Goal: Task Accomplishment & Management: Complete application form

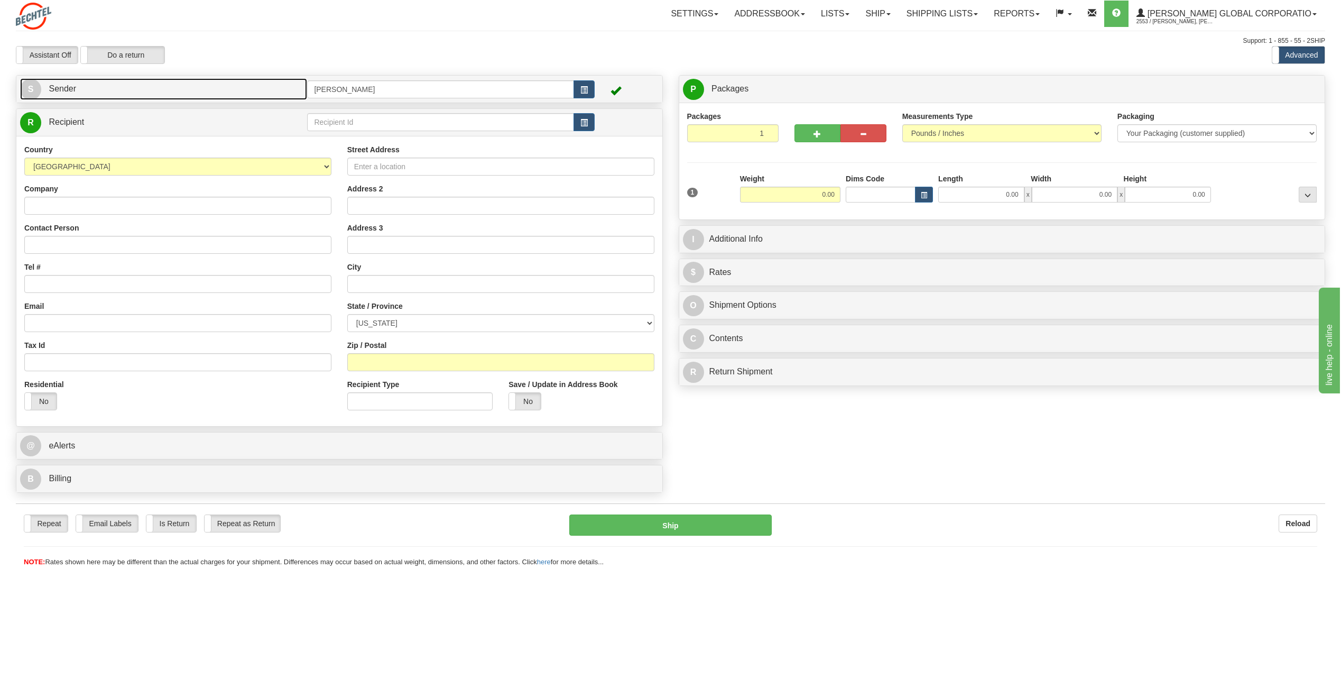
click at [34, 91] on span "S" at bounding box center [30, 89] width 21 height 21
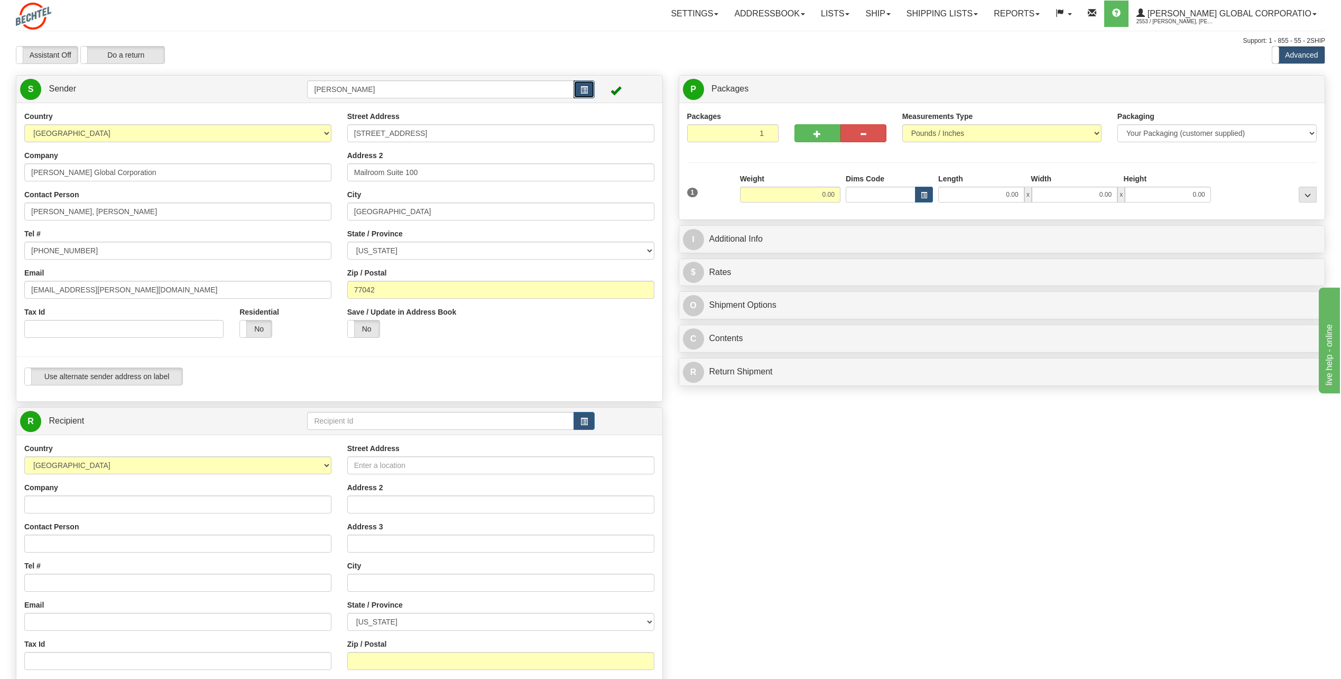
click at [585, 88] on span "button" at bounding box center [583, 90] width 7 height 7
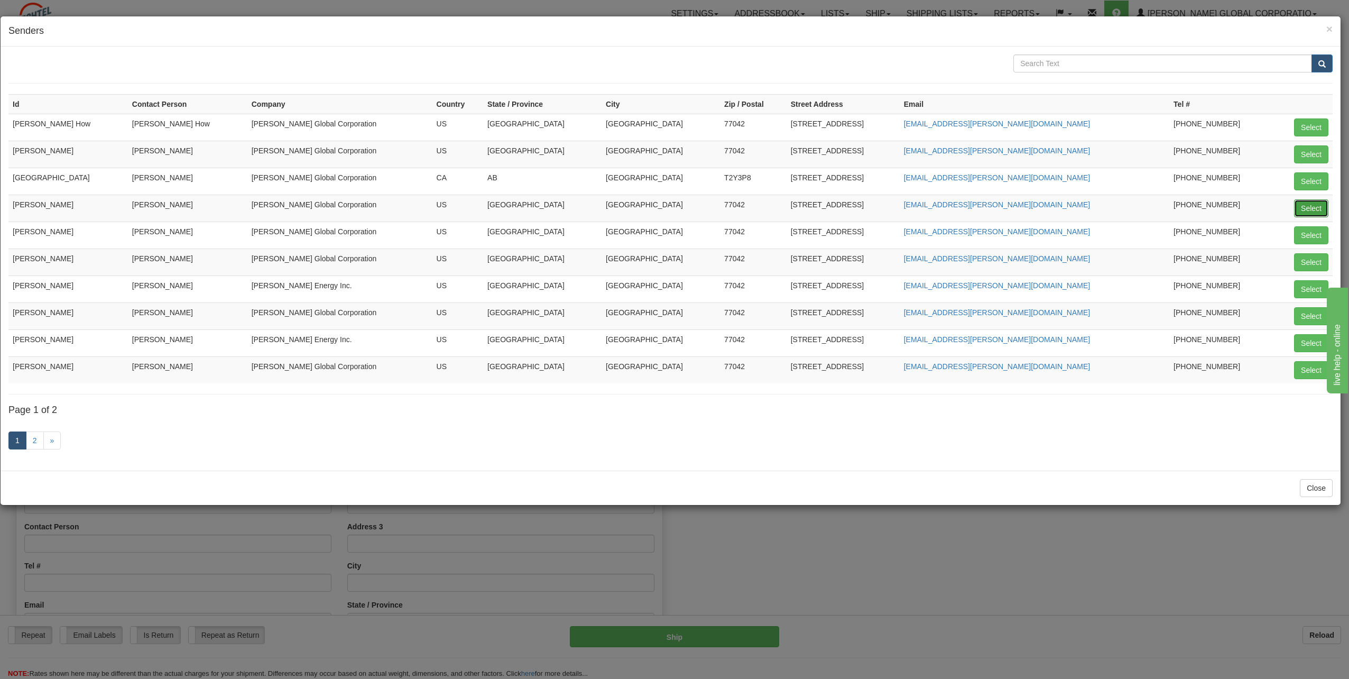
click at [1309, 206] on button "Select" at bounding box center [1311, 208] width 34 height 18
type input "[PERSON_NAME]"
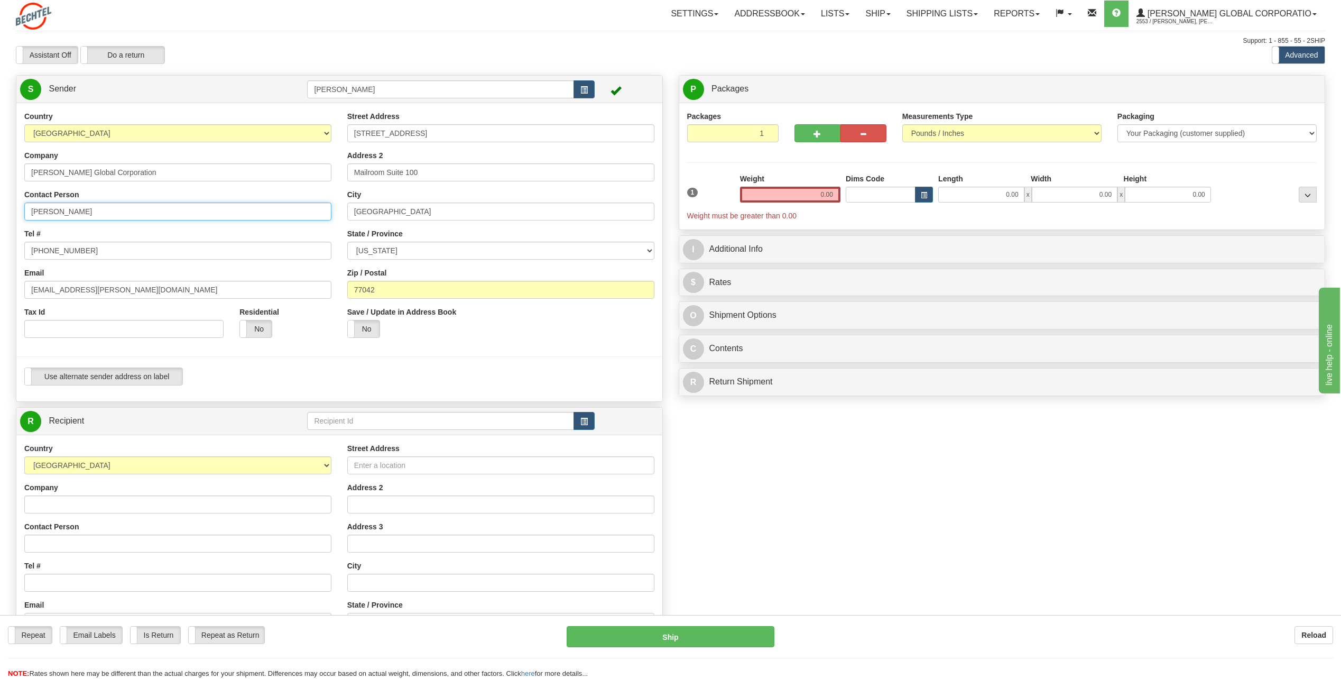
click at [117, 214] on input "[PERSON_NAME]" at bounding box center [177, 211] width 307 height 18
click at [100, 216] on input "[PERSON_NAME]" at bounding box center [177, 211] width 307 height 18
type input "C"
type input "Julia Torres"
click at [252, 242] on input "713 235-9527" at bounding box center [177, 251] width 307 height 18
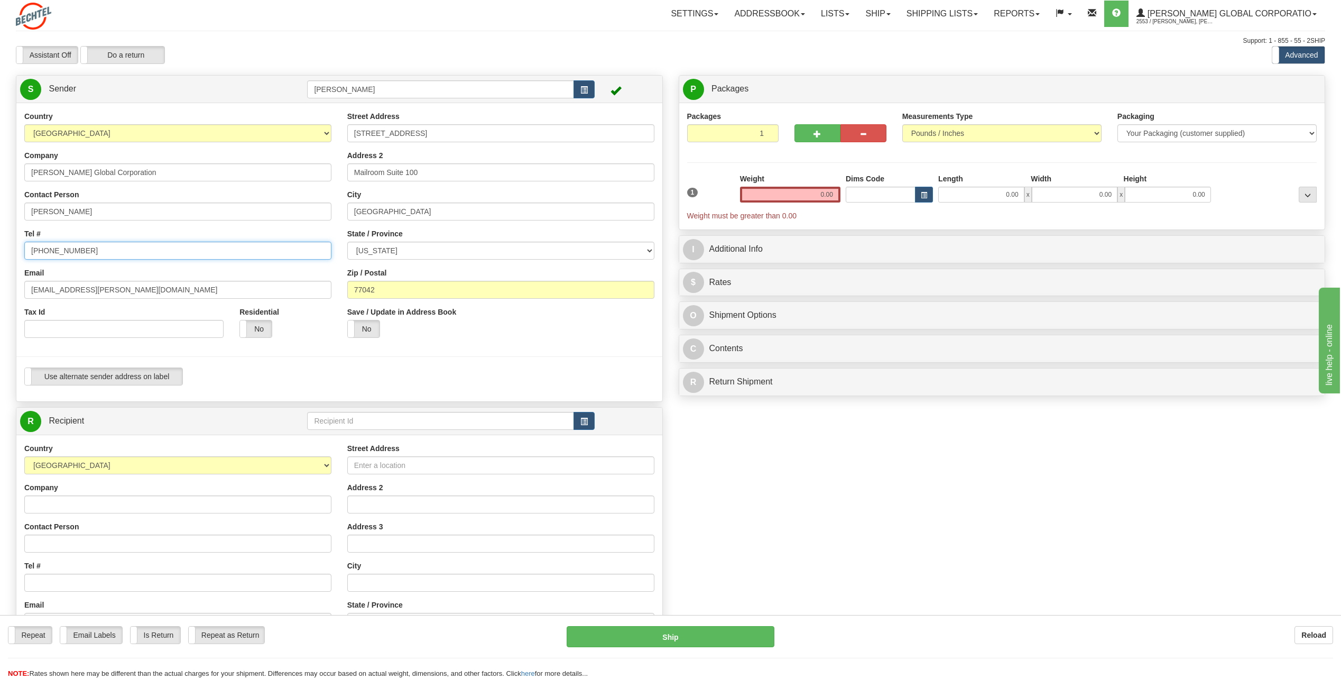
click at [91, 252] on input "713 235-9527" at bounding box center [177, 251] width 307 height 18
type input "713 235-5225"
drag, startPoint x: 63, startPoint y: 289, endPoint x: -36, endPoint y: 290, distance: 99.9
click at [0, 290] on html "Training Course Close Toggle navigation Settings Shipping Preferences New Sende…" at bounding box center [670, 339] width 1341 height 679
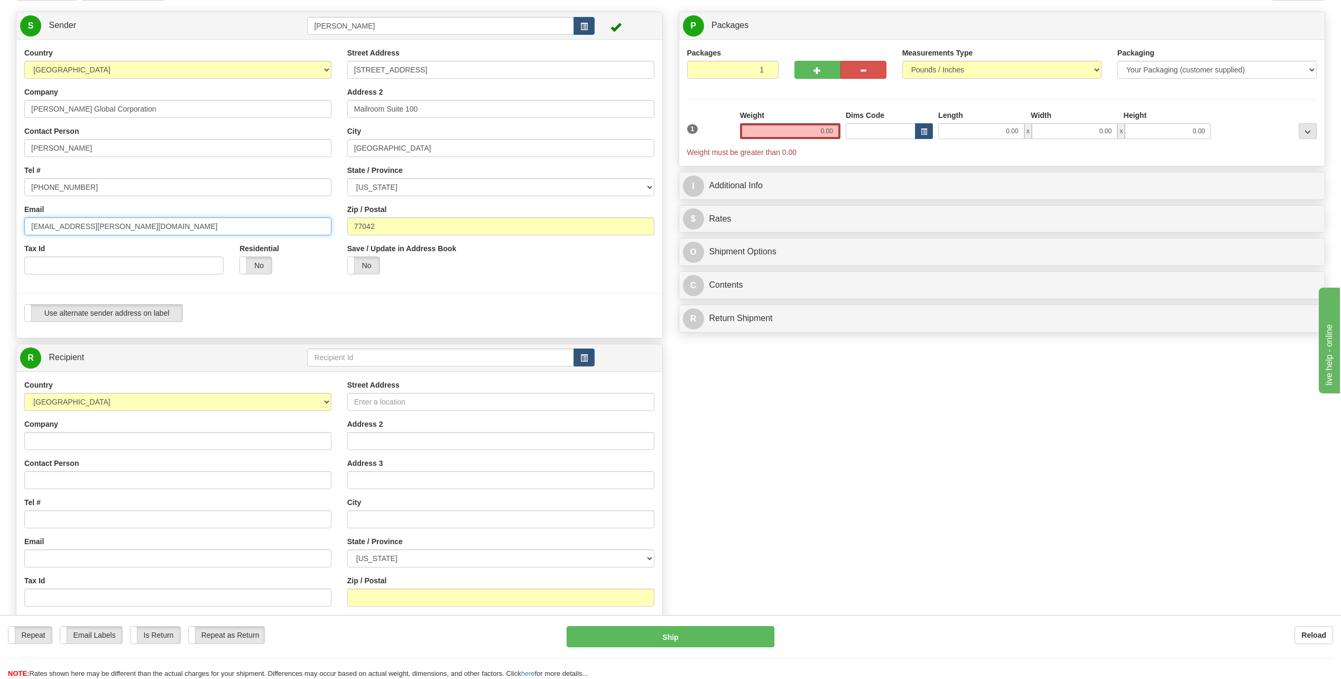
scroll to position [159, 0]
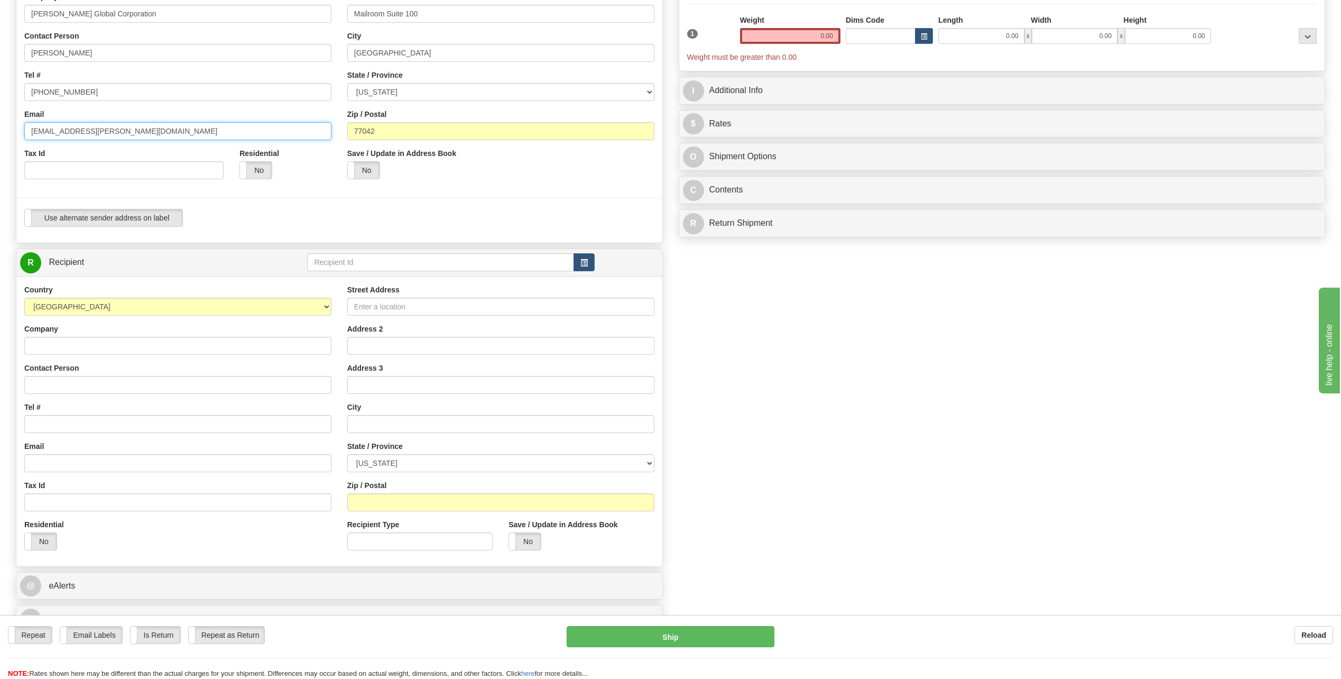
type input "jtorres9@bechtel.com"
click at [64, 341] on input "Company" at bounding box center [177, 346] width 307 height 18
drag, startPoint x: 276, startPoint y: 390, endPoint x: 238, endPoint y: 383, distance: 38.6
click at [276, 390] on input "Contact Person" at bounding box center [177, 385] width 307 height 18
click at [77, 383] on input "Contact Person" at bounding box center [177, 385] width 307 height 18
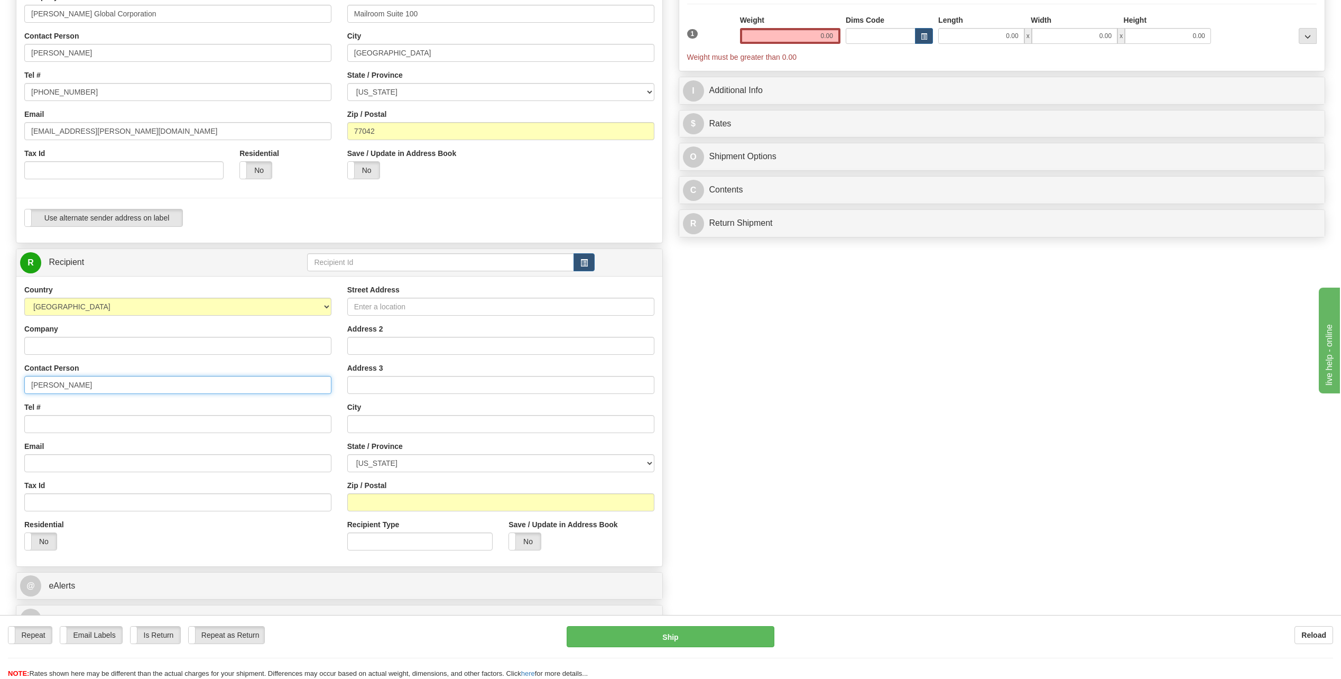
type input "[PERSON_NAME]"
click at [262, 353] on input "Company" at bounding box center [177, 346] width 307 height 18
click at [297, 349] on input "Company" at bounding box center [177, 346] width 307 height 18
click at [263, 406] on div "Tel #" at bounding box center [177, 417] width 307 height 31
click at [58, 427] on input "Tel #" at bounding box center [177, 424] width 307 height 18
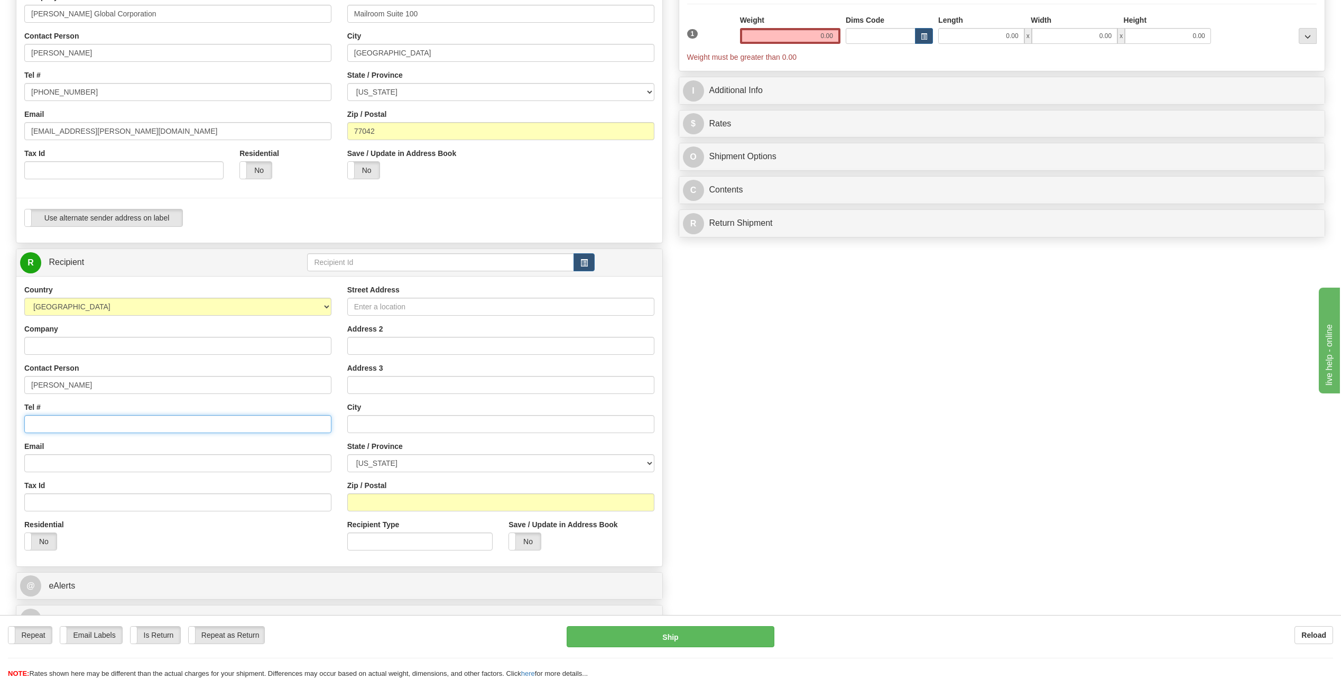
type input "[PHONE_NUMBER]"
click at [45, 544] on label "No" at bounding box center [41, 541] width 32 height 17
click at [381, 309] on input "Street Address" at bounding box center [500, 307] width 307 height 18
type input "[STREET_ADDRESS][PERSON_NAME]"
click at [748, 373] on div "Create a label for the return Create Pickup Without Label S" at bounding box center [670, 276] width 1325 height 721
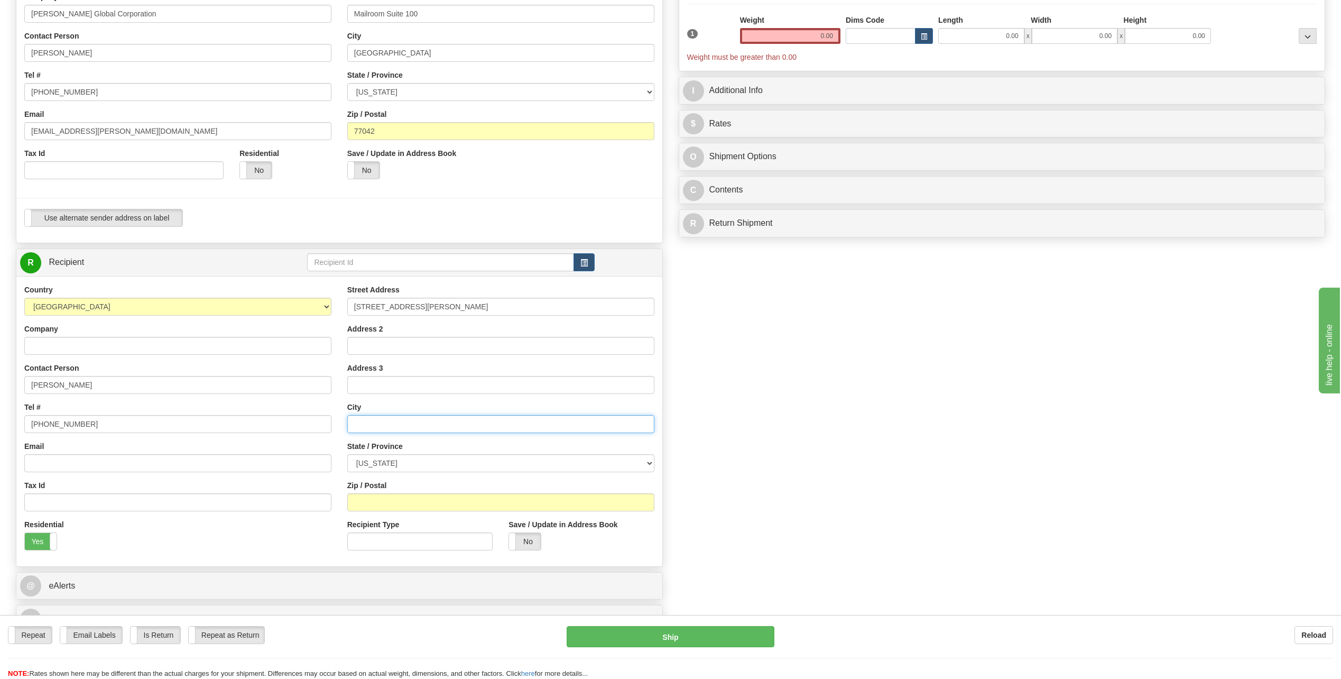
click at [379, 424] on input "text" at bounding box center [500, 424] width 307 height 18
type input "[GEOGRAPHIC_DATA]"
click at [789, 418] on div "Create a label for the return Create Pickup Without Label S" at bounding box center [670, 276] width 1325 height 721
click at [650, 461] on select "ALABAMA ALASKA ARIZONA ARKANSAS Armed Forces America Armed Forces Europe Armed …" at bounding box center [500, 463] width 307 height 18
select select "[GEOGRAPHIC_DATA]"
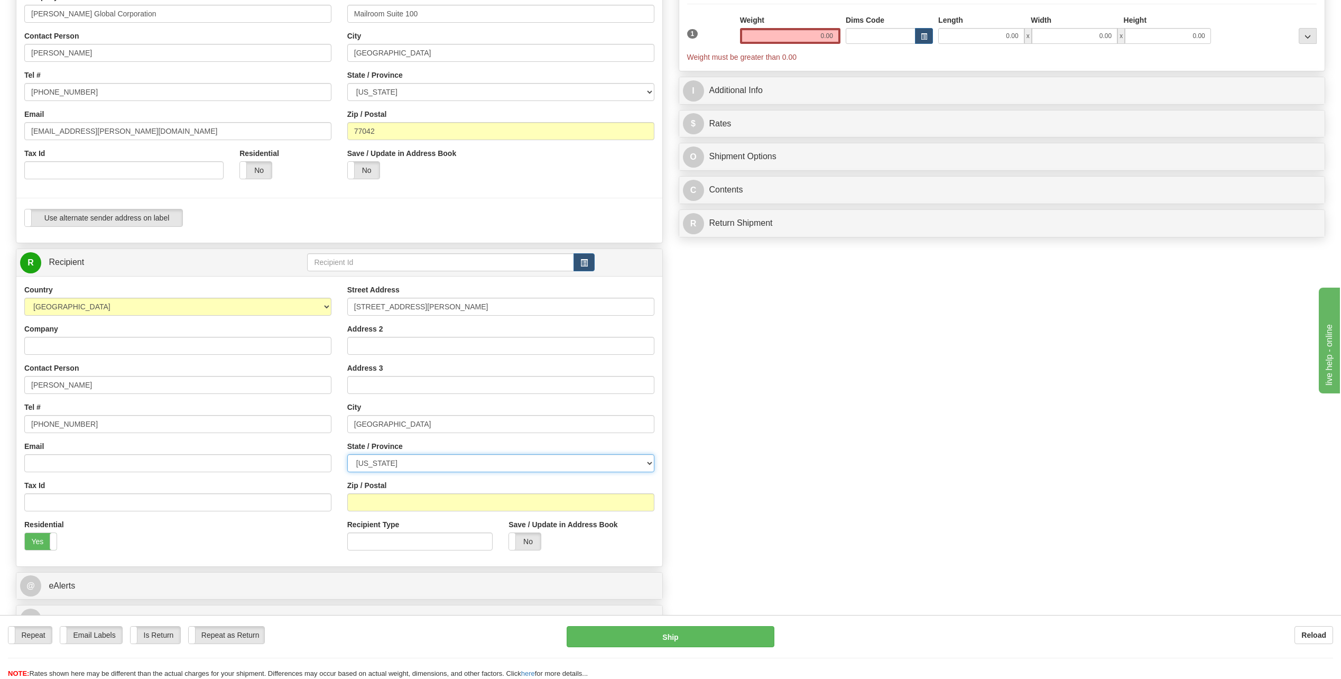
click at [347, 454] on select "ALABAMA ALASKA ARIZONA ARKANSAS Armed Forces America Armed Forces Europe Armed …" at bounding box center [500, 463] width 307 height 18
click at [382, 503] on input "Zip / Postal" at bounding box center [500, 502] width 307 height 18
type input "77041"
click at [823, 547] on div "Create a label for the return Create Pickup Without Label S" at bounding box center [670, 276] width 1325 height 721
drag, startPoint x: 822, startPoint y: 34, endPoint x: 873, endPoint y: 33, distance: 50.7
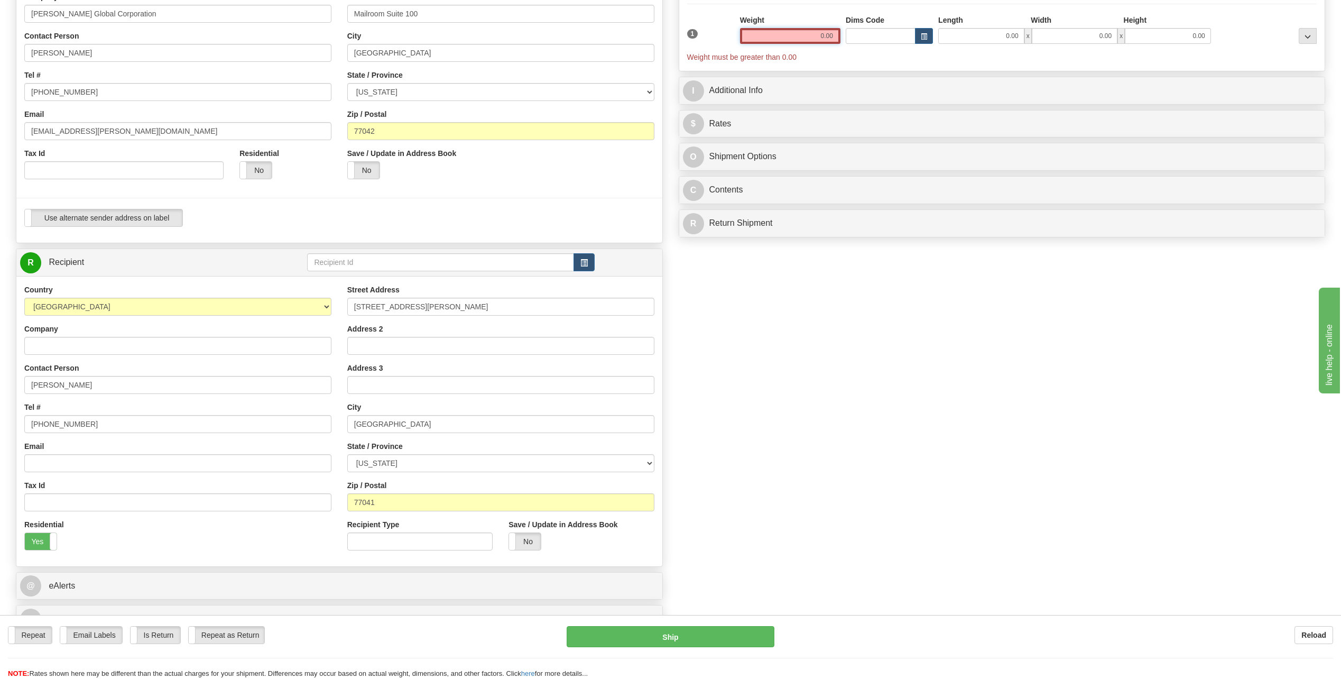
click at [873, 33] on div "1 Weight 0.00 Dims Code 0.00" at bounding box center [1001, 39] width 635 height 48
drag, startPoint x: 809, startPoint y: 35, endPoint x: 928, endPoint y: 43, distance: 119.1
click at [924, 38] on div "1 Weight 0.00 Dims Code 0.00" at bounding box center [1001, 39] width 635 height 48
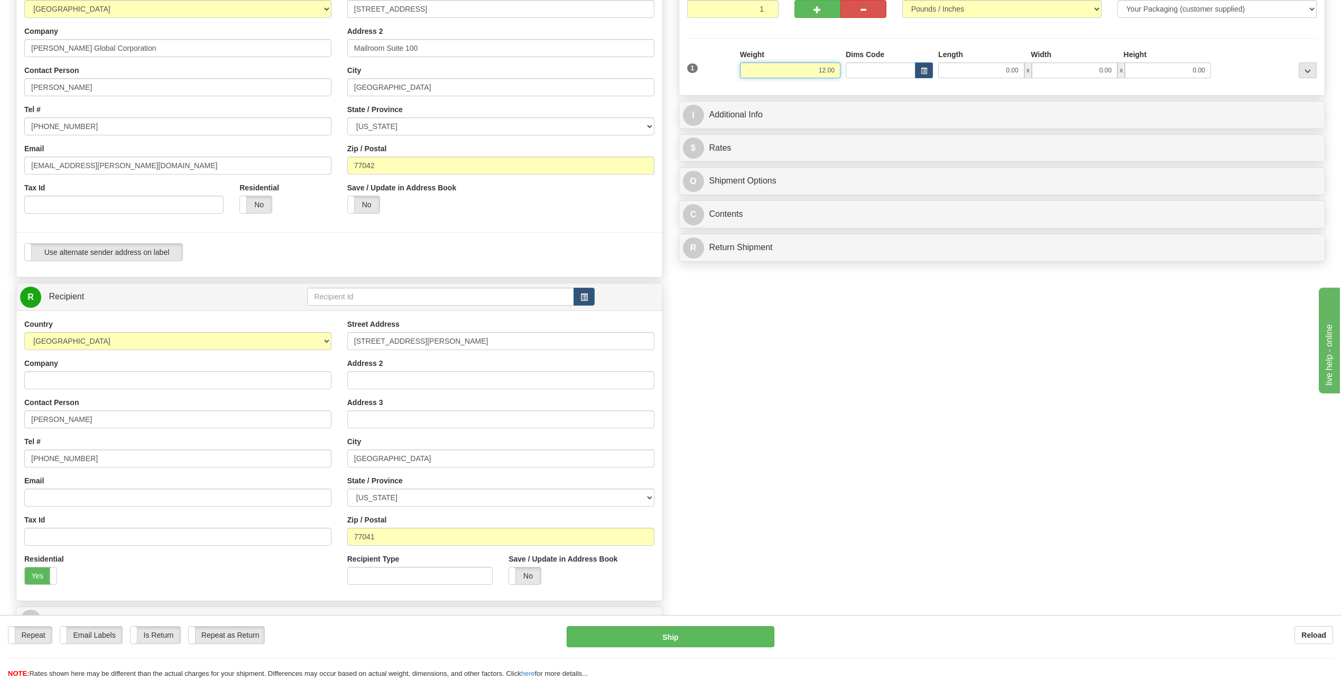
scroll to position [106, 0]
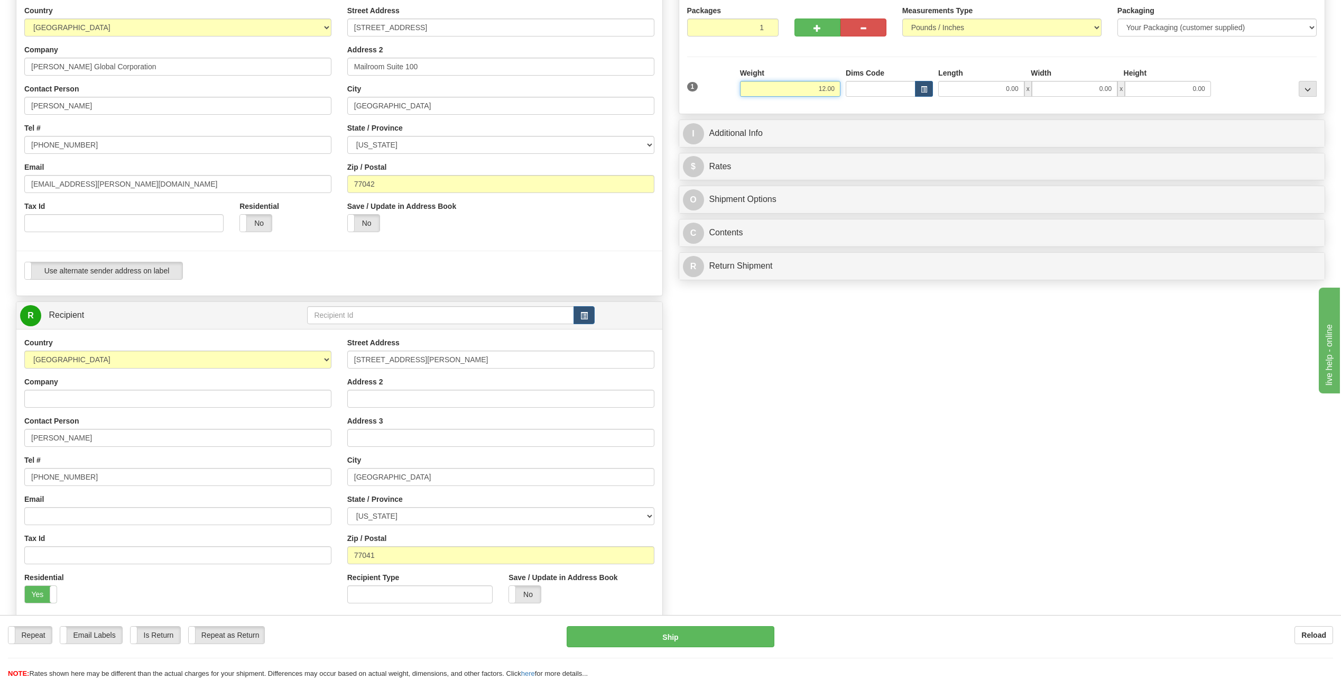
type input "12.00"
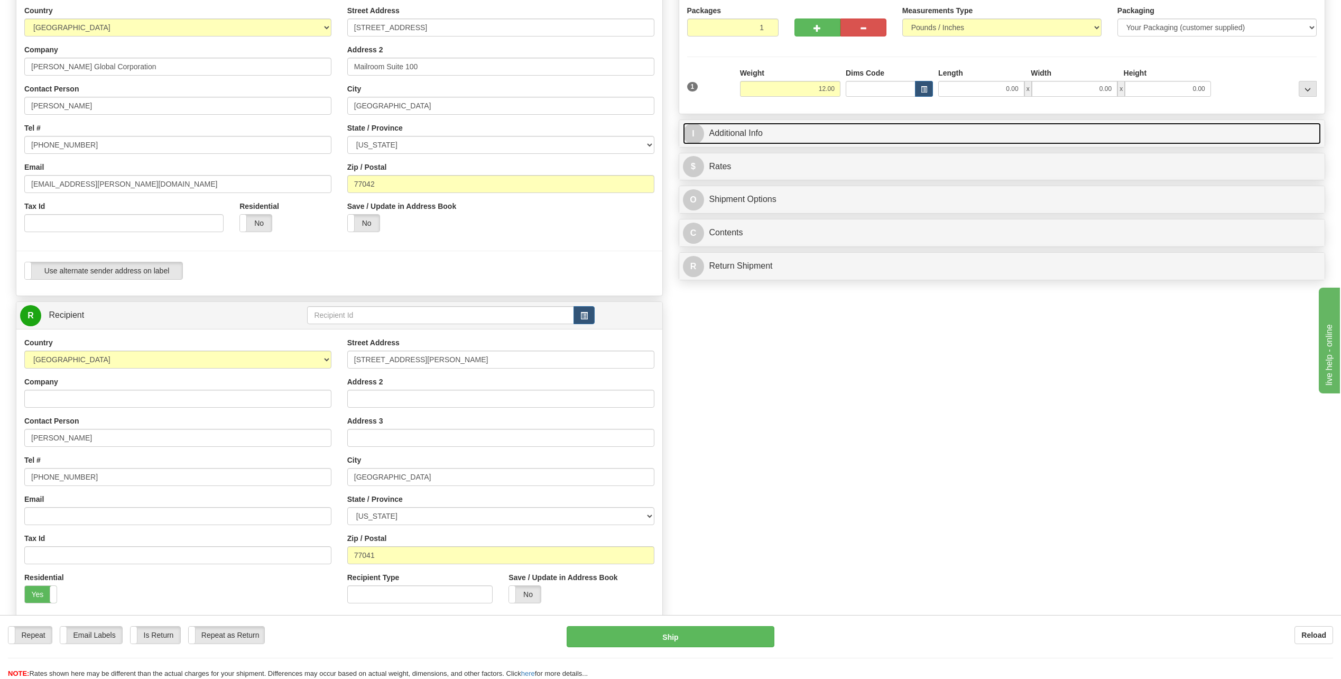
click at [700, 133] on span "I" at bounding box center [693, 133] width 21 height 21
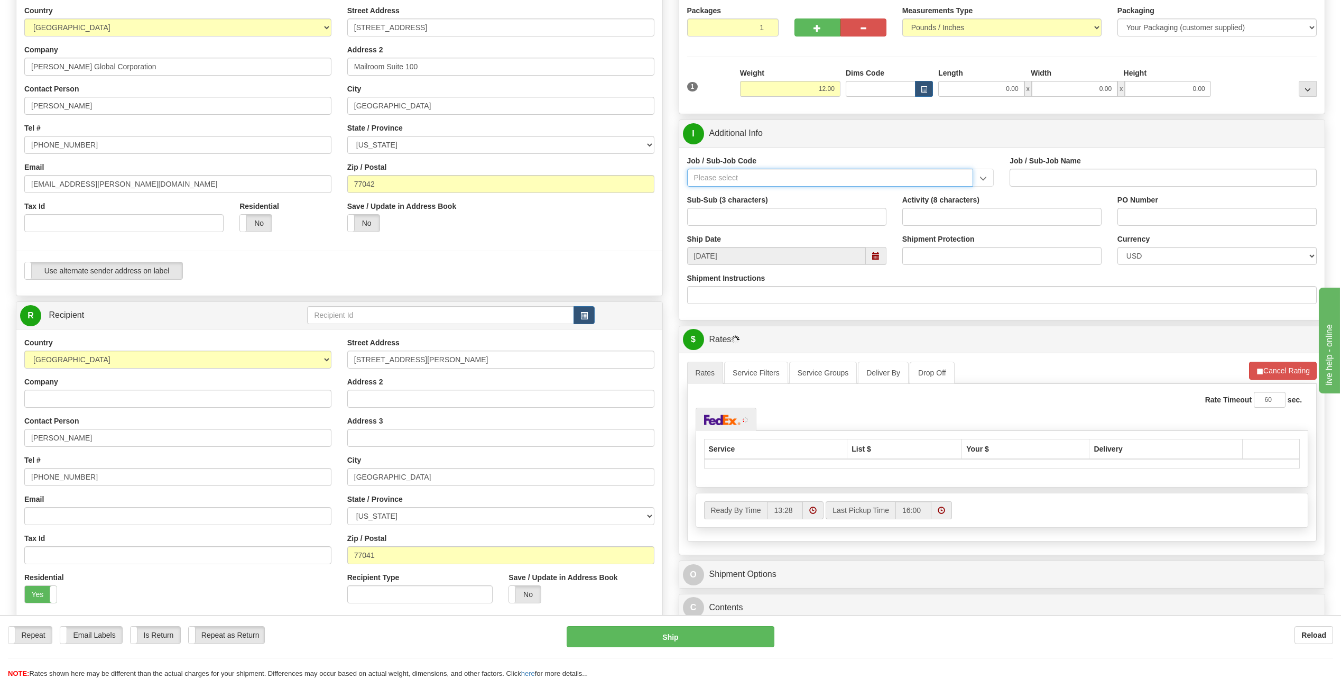
click at [718, 171] on input "Job / Sub-Job Code" at bounding box center [830, 178] width 286 height 18
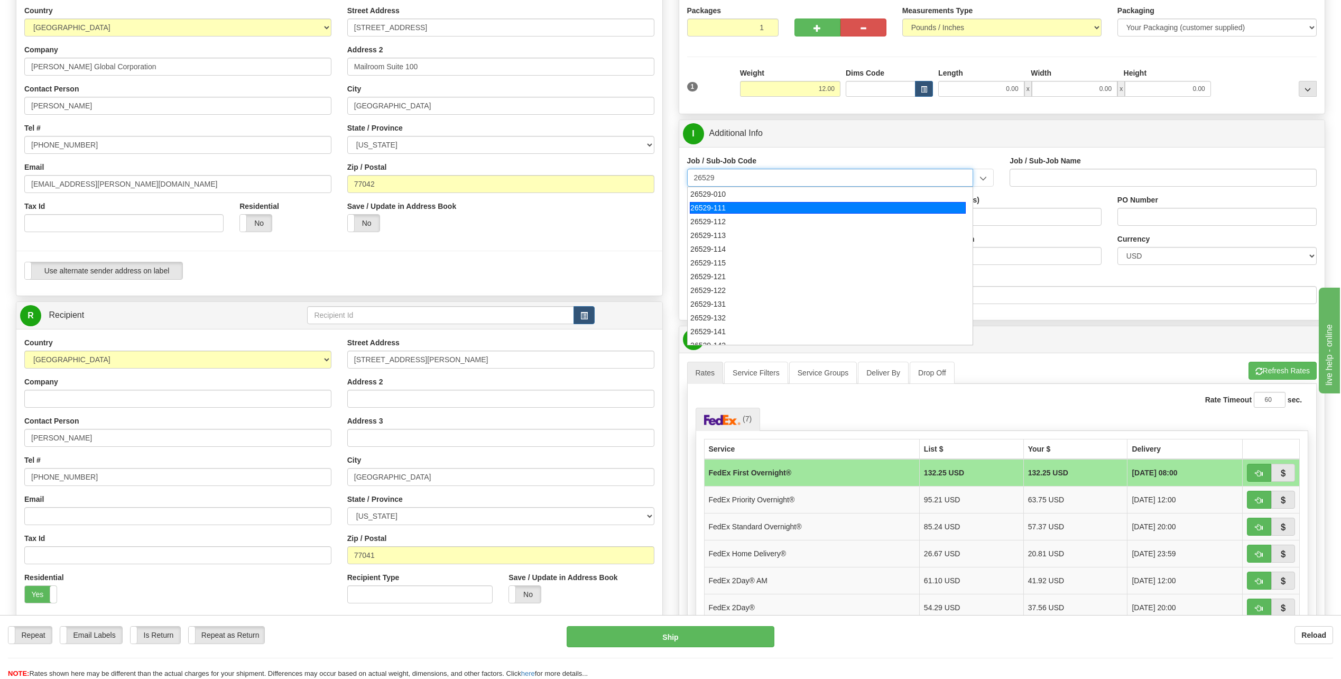
click at [712, 208] on div "26529-111" at bounding box center [828, 208] width 276 height 12
type input "26529-111"
type input "THACKER PASS PROJECT - HOME OFFICES USA NATIONALS"
type input "26529-111"
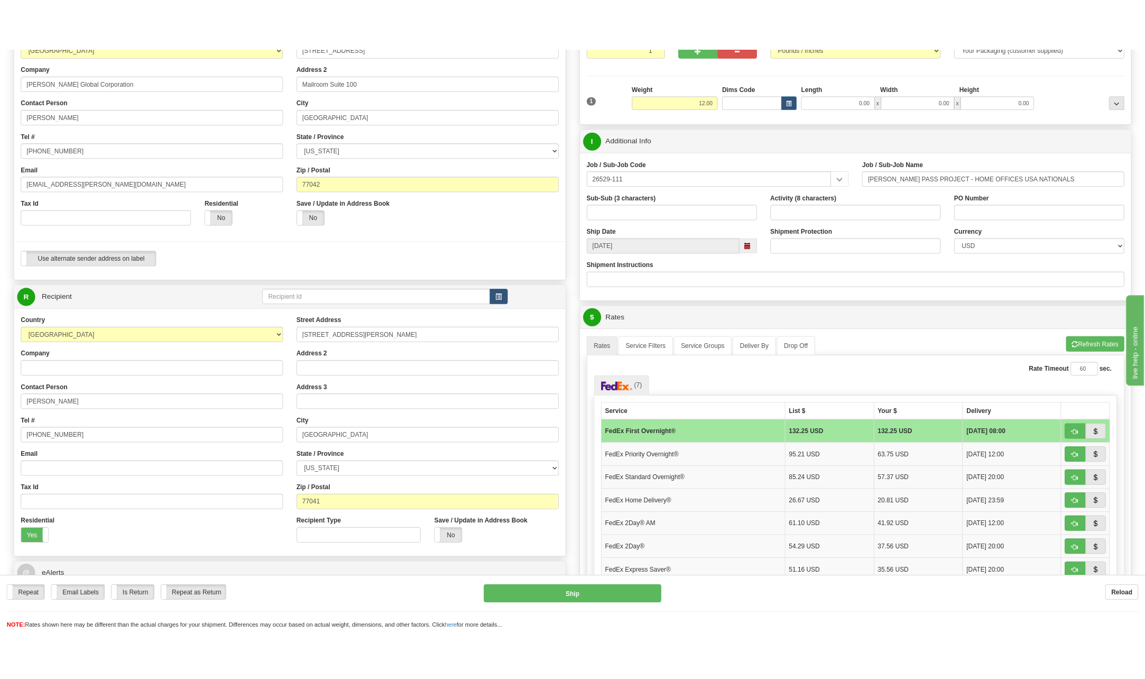
scroll to position [159, 0]
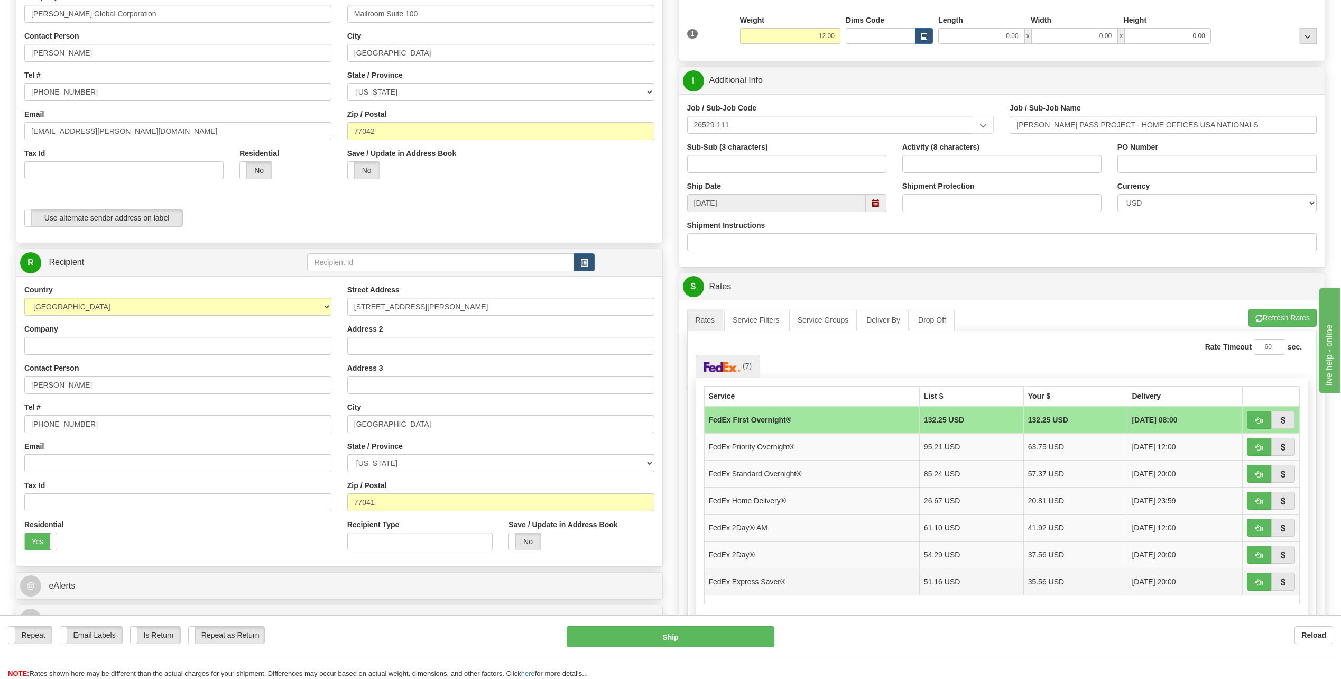
click at [778, 583] on td "FedEx Express Saver®" at bounding box center [811, 581] width 215 height 27
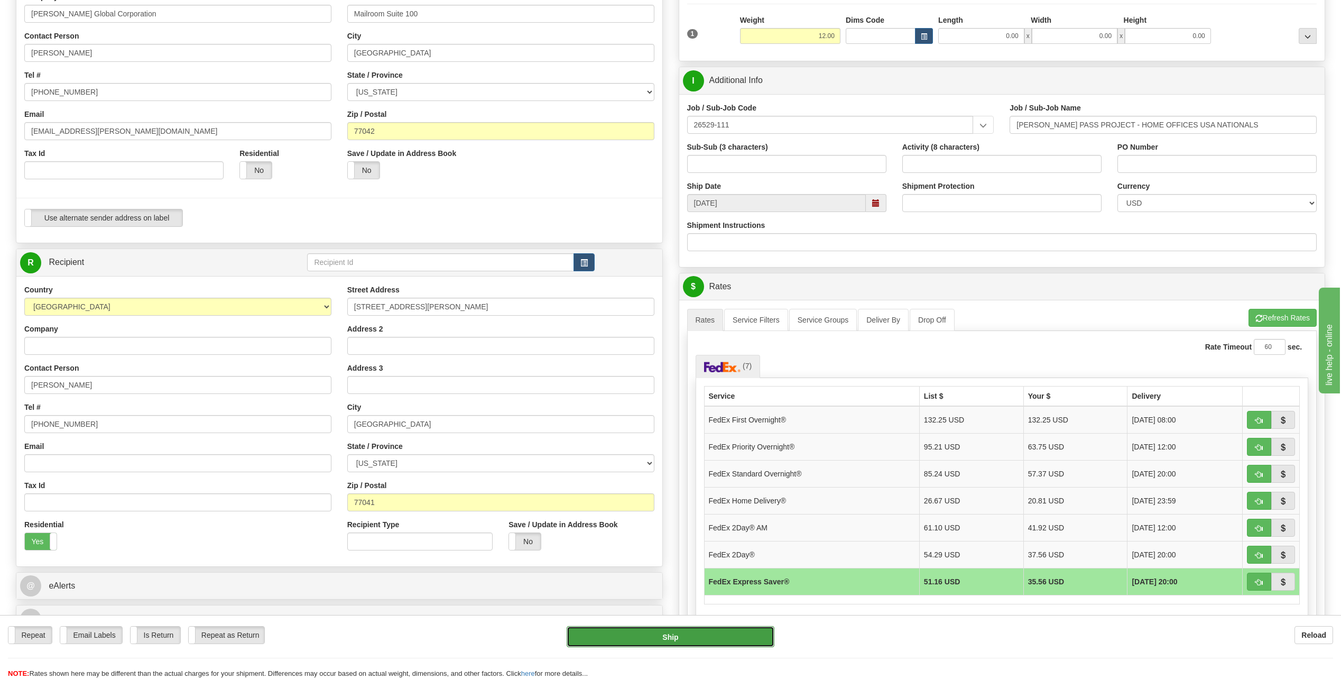
click at [718, 635] on button "Ship" at bounding box center [671, 636] width 208 height 21
type input "20"
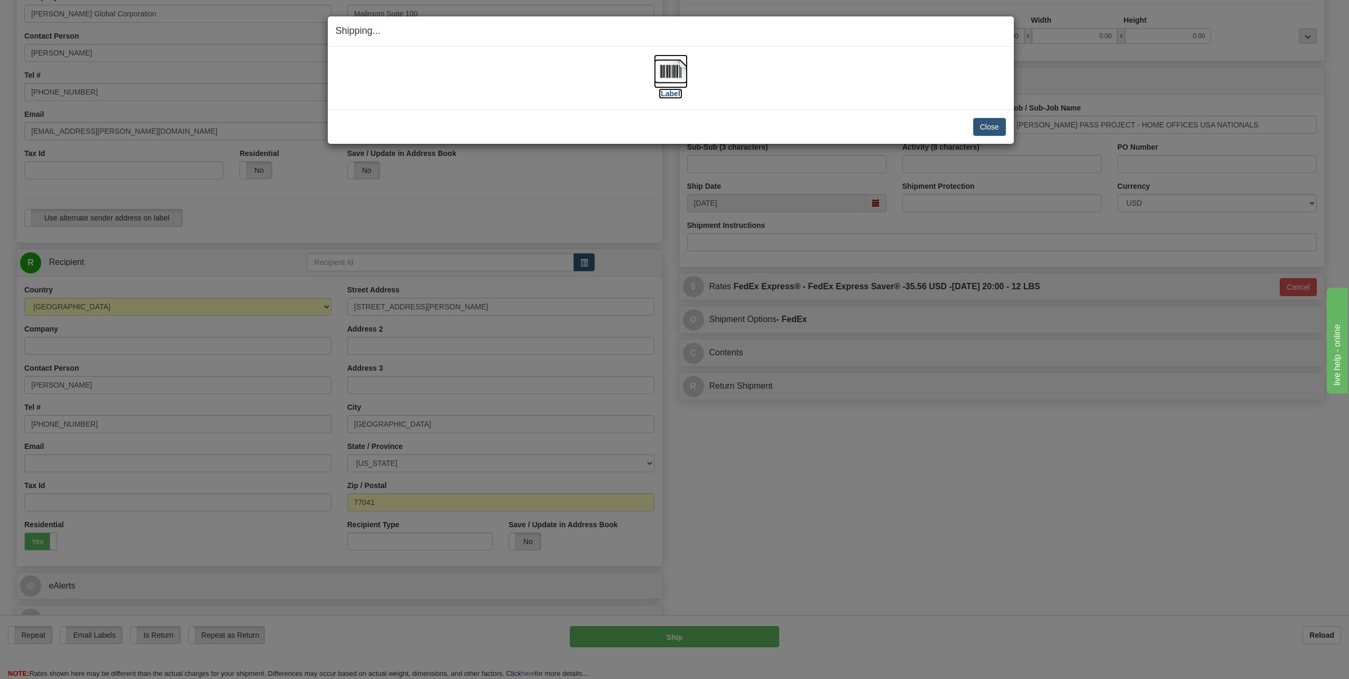
click at [670, 68] on img at bounding box center [671, 71] width 34 height 34
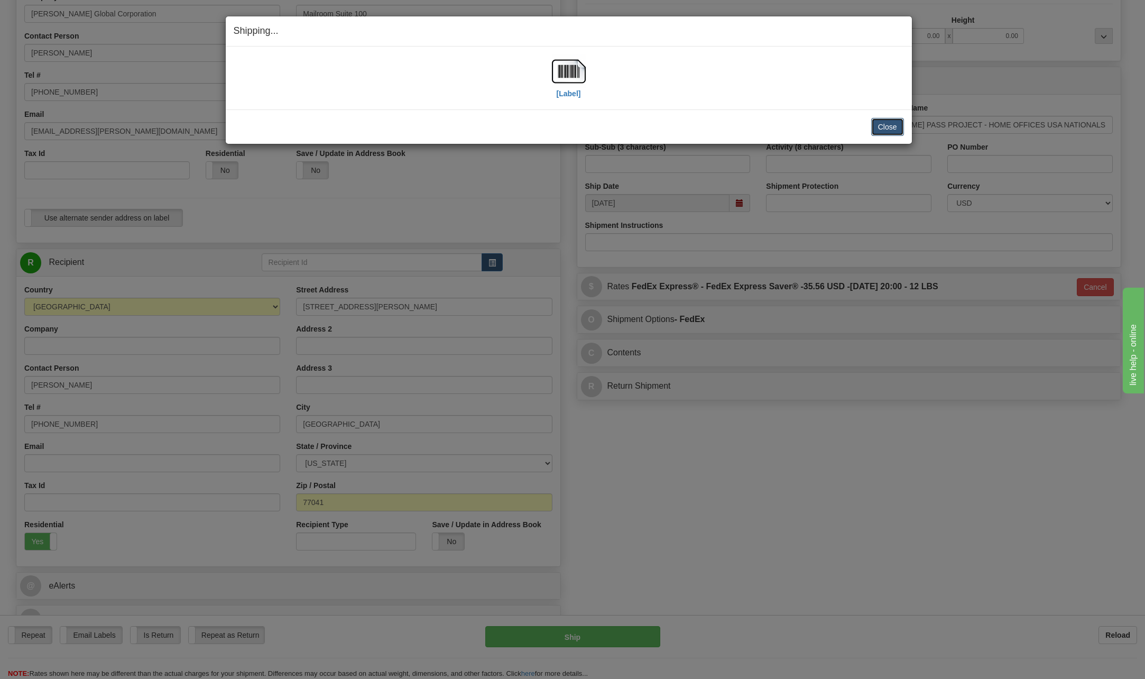
click at [892, 127] on button "Close" at bounding box center [887, 127] width 33 height 18
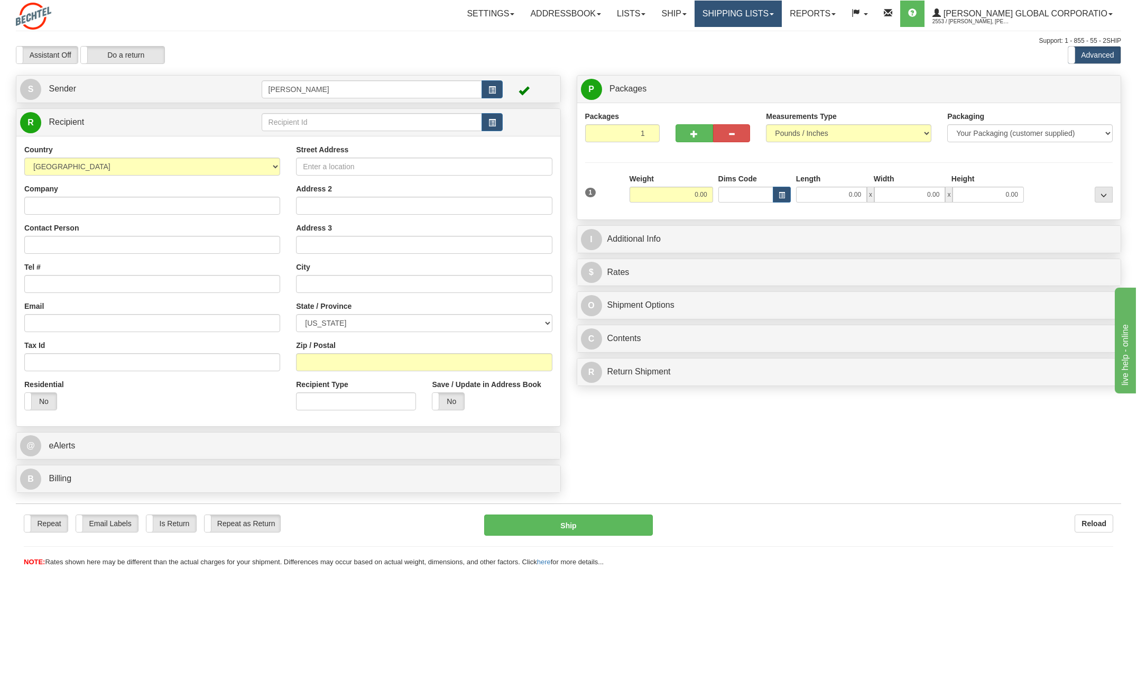
click at [782, 15] on link "Shipping lists" at bounding box center [737, 14] width 87 height 26
click at [750, 36] on span "Current Shipments" at bounding box center [720, 37] width 62 height 8
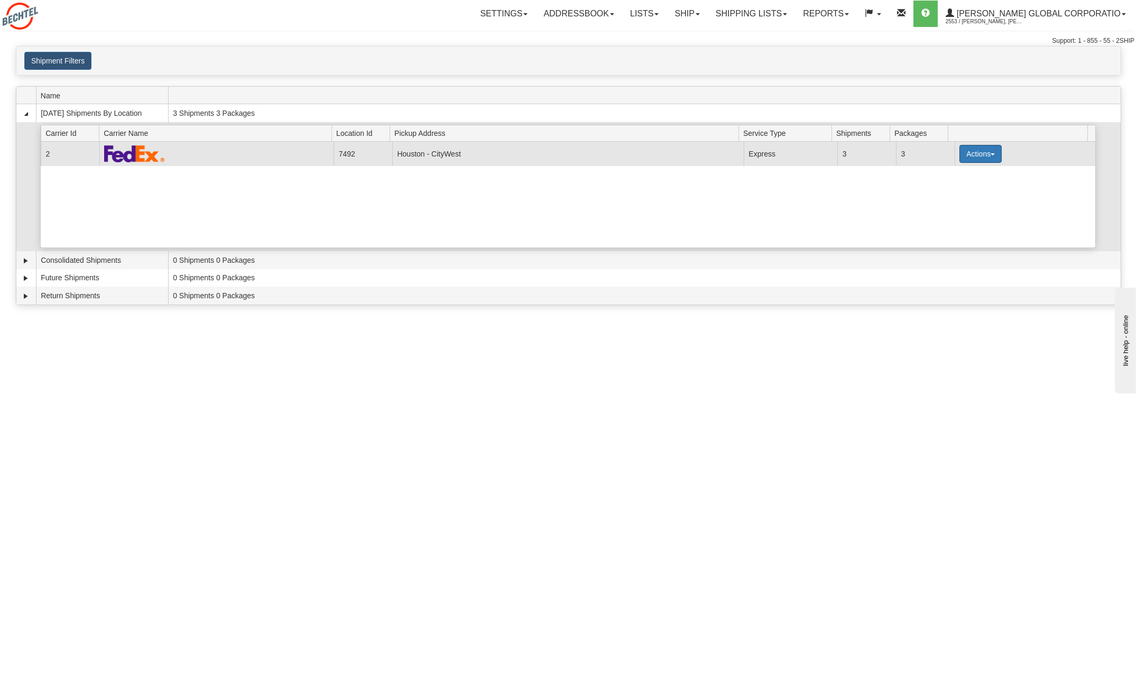
click at [982, 153] on button "Actions" at bounding box center [980, 154] width 42 height 18
click at [936, 172] on span "Details" at bounding box center [941, 173] width 29 height 7
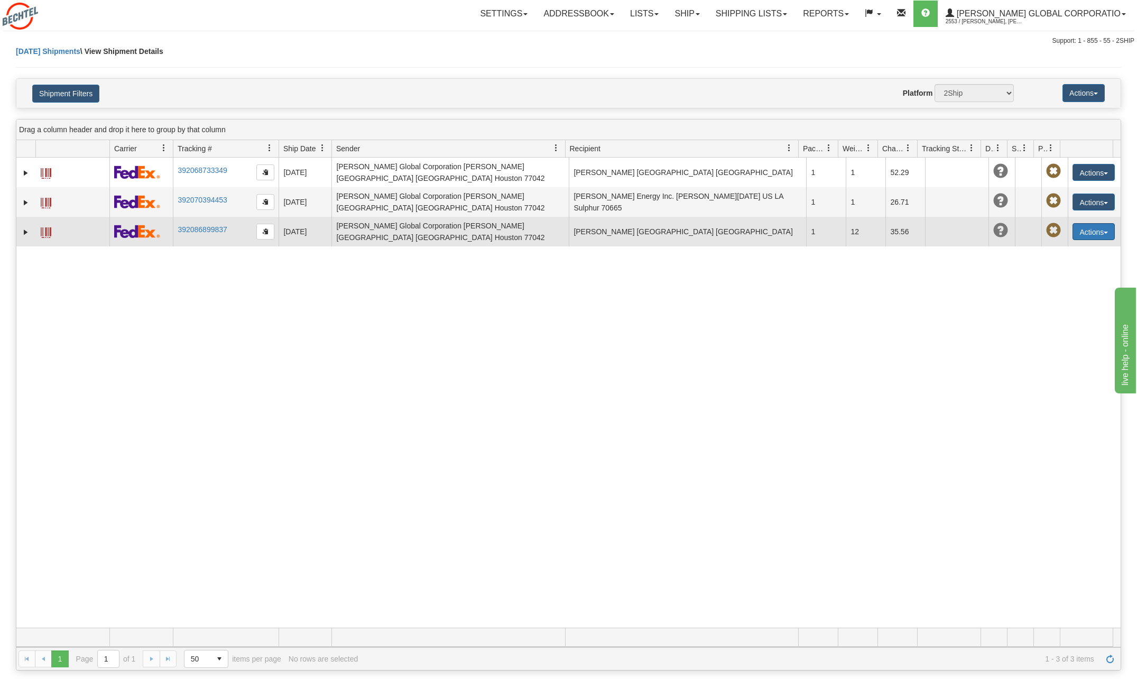
click at [1104, 231] on span "button" at bounding box center [1106, 232] width 4 height 2
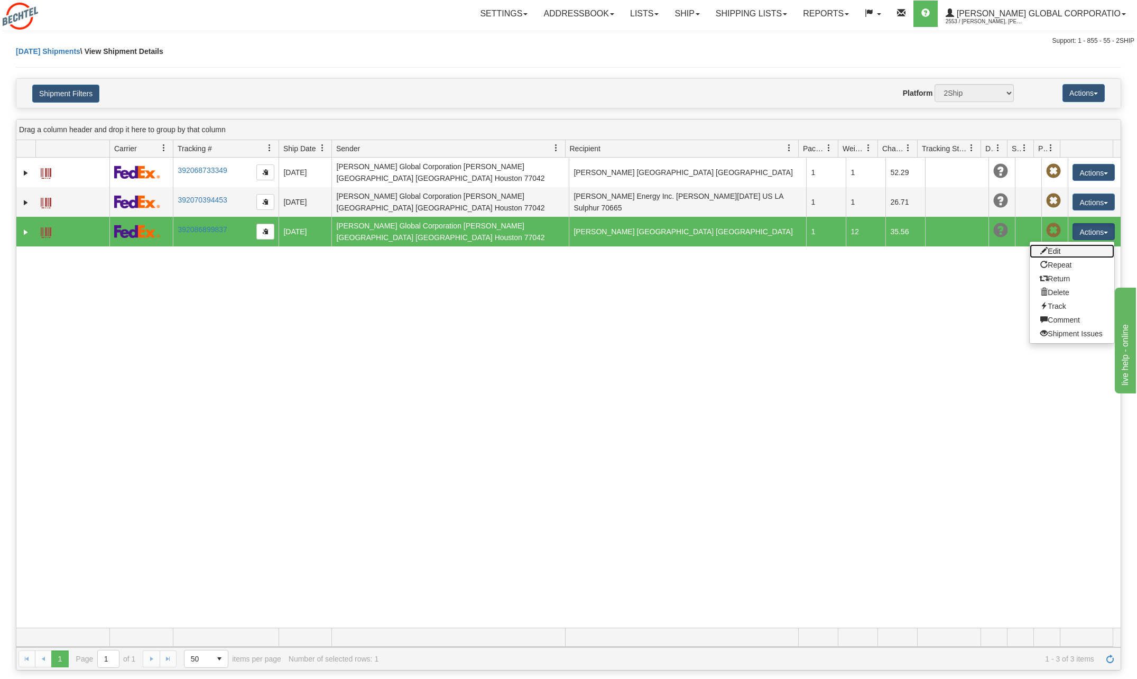
click at [1047, 244] on link "Edit" at bounding box center [1072, 251] width 85 height 14
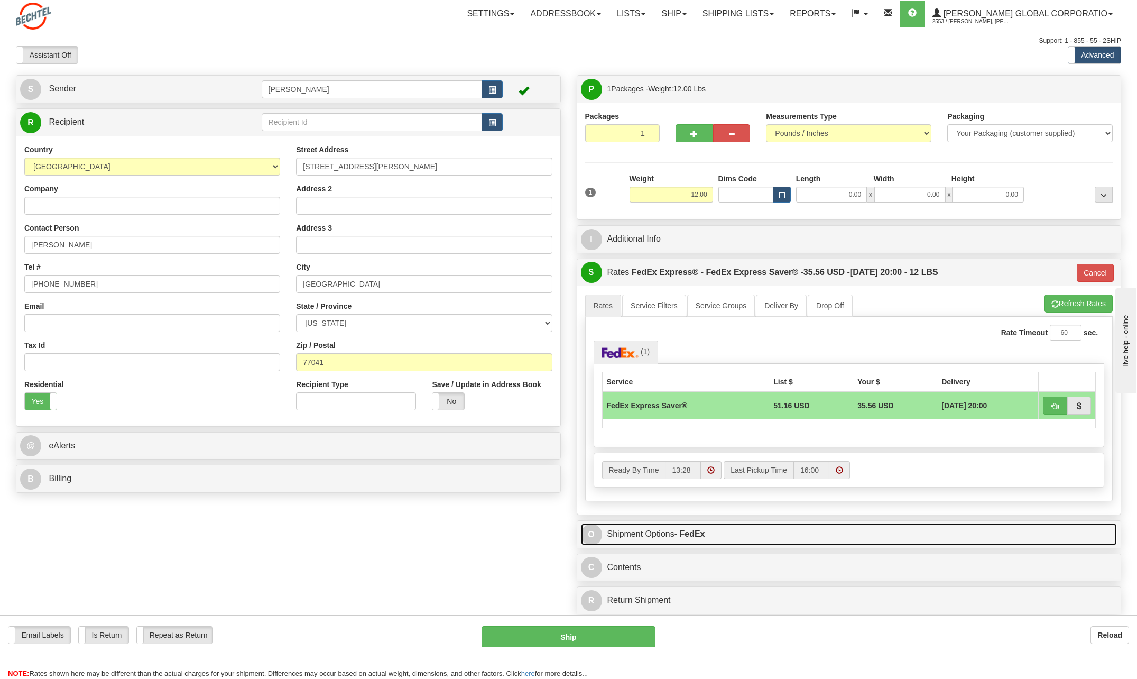
click at [591, 531] on span "O" at bounding box center [591, 534] width 21 height 21
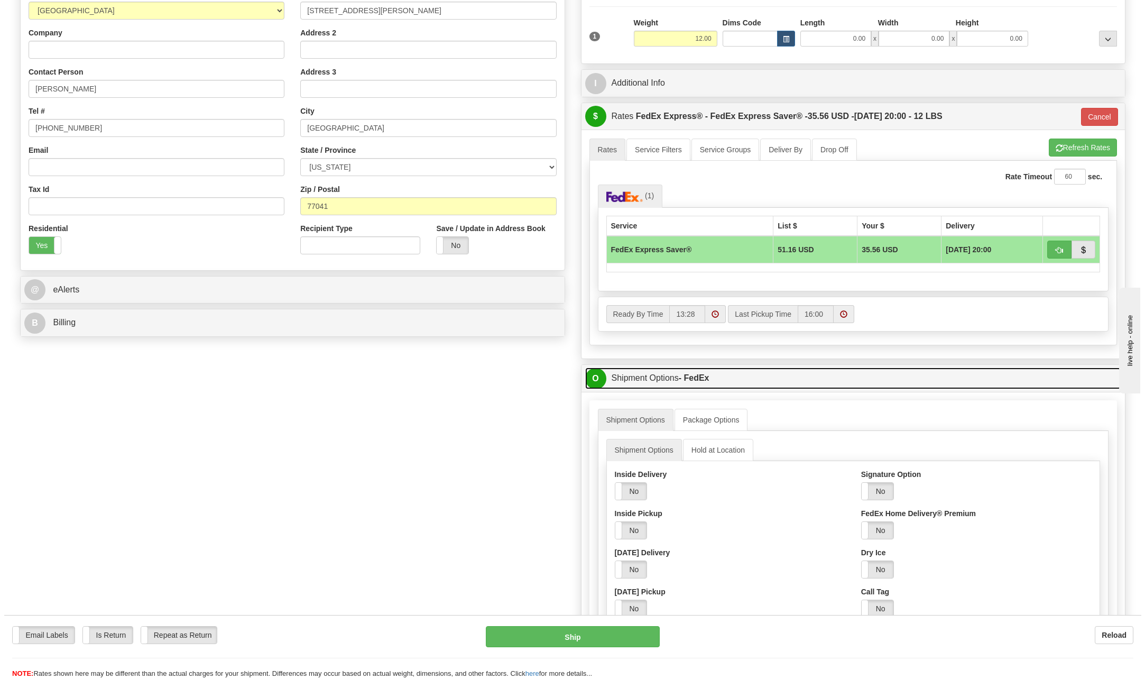
scroll to position [159, 0]
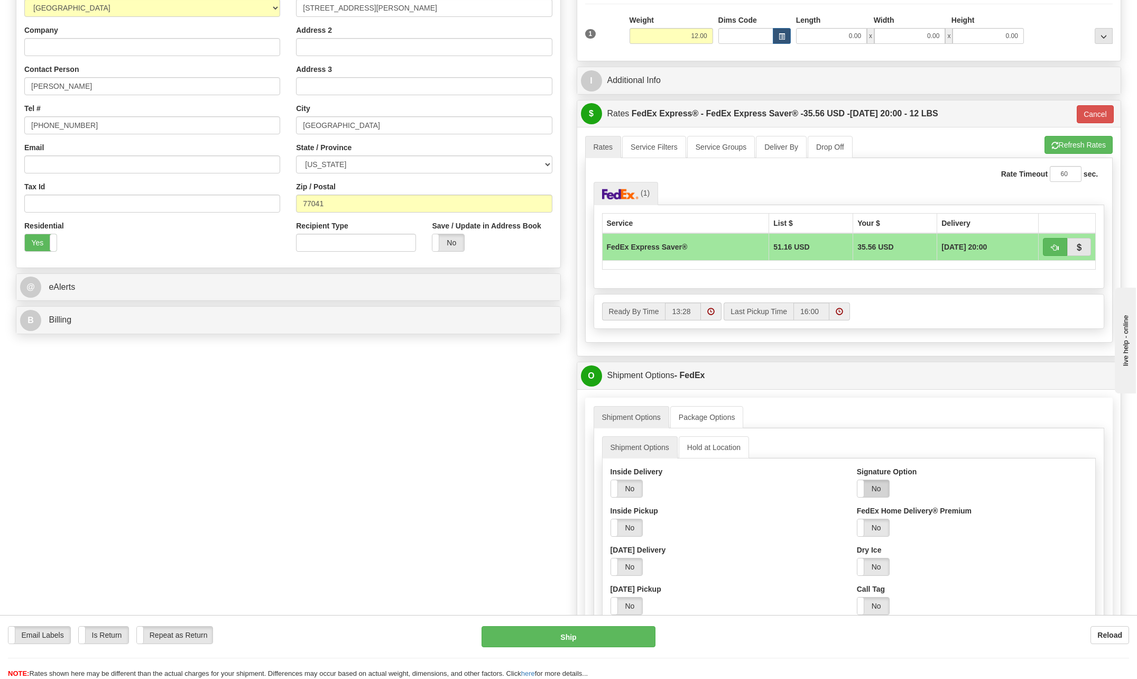
click at [885, 480] on label "No" at bounding box center [873, 488] width 32 height 17
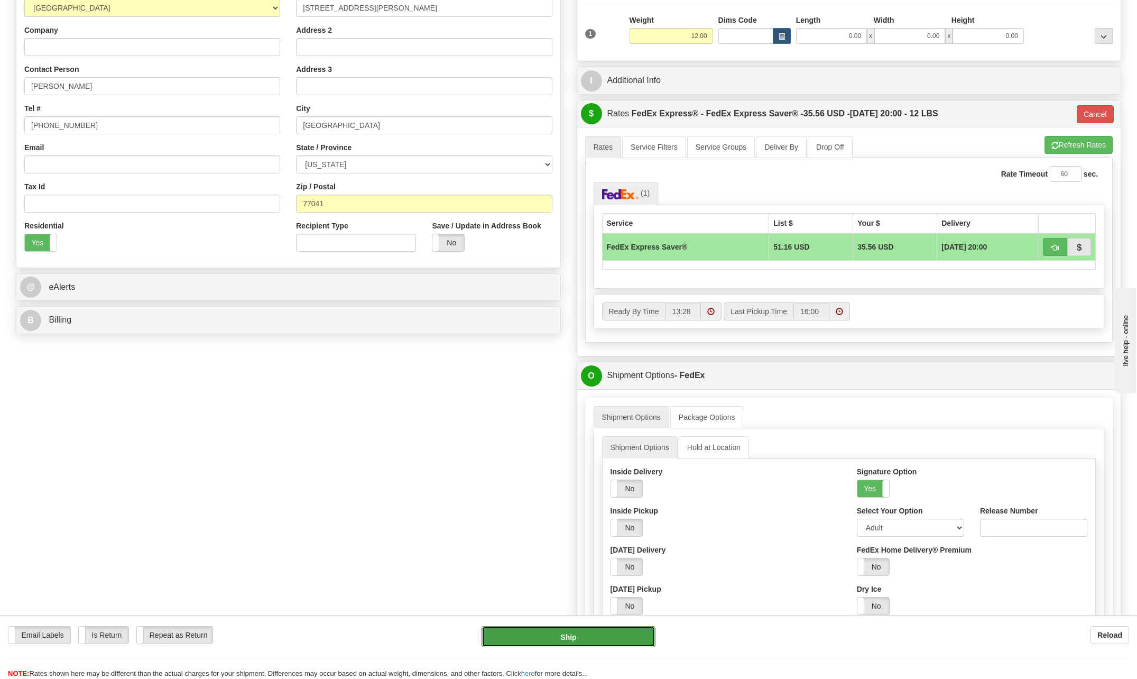
click at [624, 639] on button "Ship" at bounding box center [568, 636] width 174 height 21
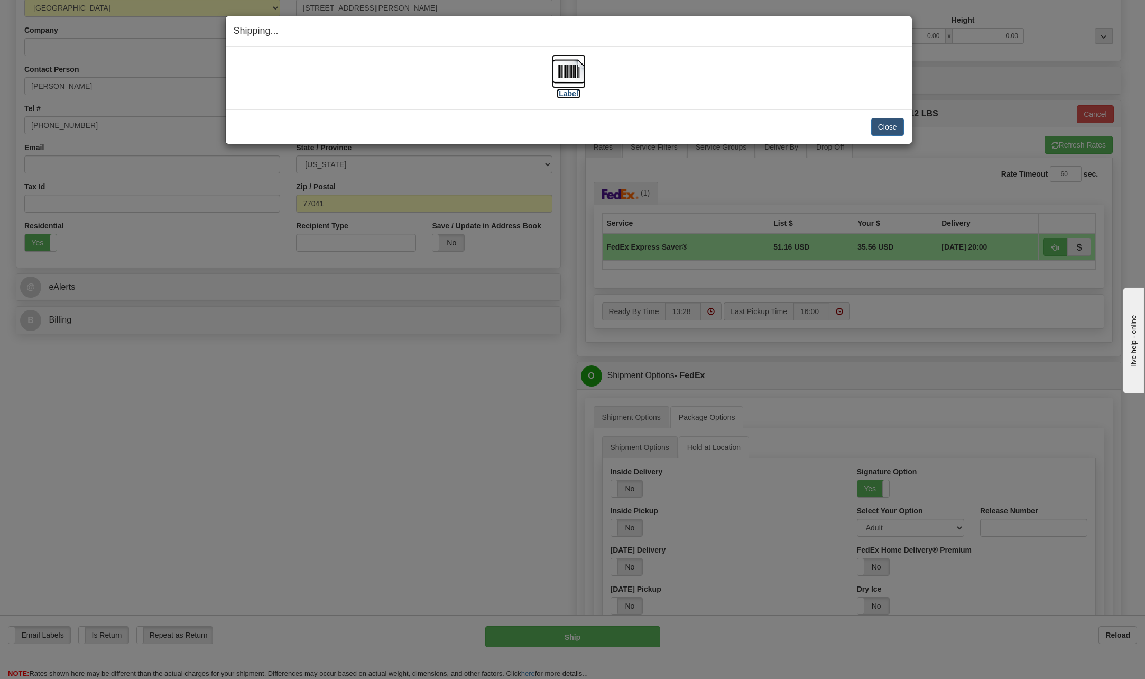
click at [562, 72] on img at bounding box center [569, 71] width 34 height 34
